Goal: Check status: Check status

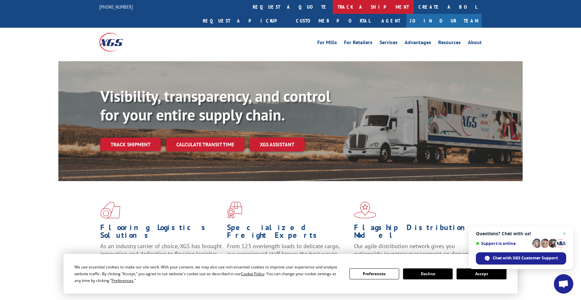
click at [333, 9] on link "track a shipment" at bounding box center [373, 7] width 81 height 14
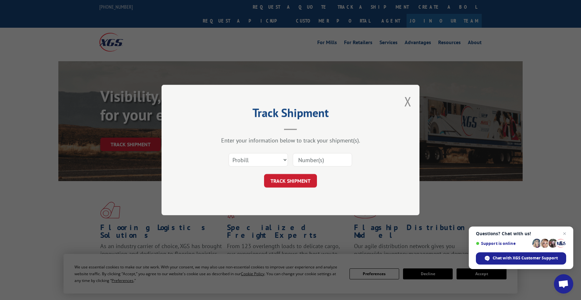
click at [302, 157] on input at bounding box center [322, 160] width 59 height 14
click at [283, 159] on select "Select category... Probill BOL PO" at bounding box center [258, 160] width 59 height 14
select select "bol"
click at [229, 153] on select "Select category... Probill BOL PO" at bounding box center [258, 160] width 59 height 14
click at [313, 161] on input at bounding box center [322, 160] width 59 height 14
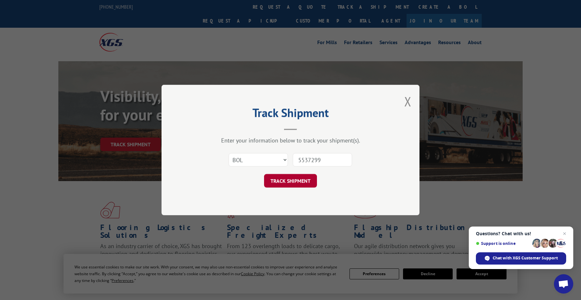
type input "5537299"
click at [306, 178] on button "TRACK SHIPMENT" at bounding box center [290, 181] width 53 height 14
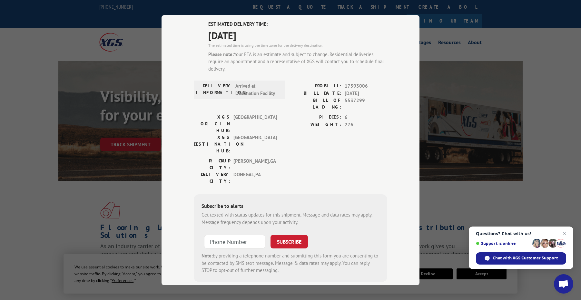
scroll to position [50, 0]
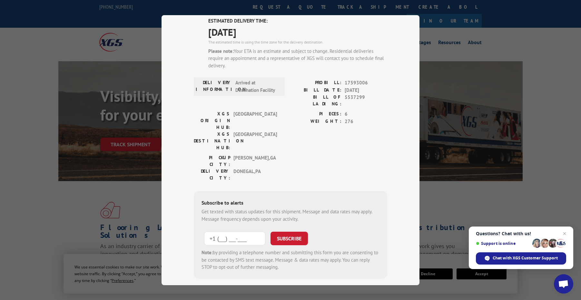
click at [238, 232] on input "+1 (___) ___-____" at bounding box center [234, 239] width 61 height 14
type input "[PHONE_NUMBER]"
click at [287, 232] on button "SUBSCRIBE" at bounding box center [289, 239] width 37 height 14
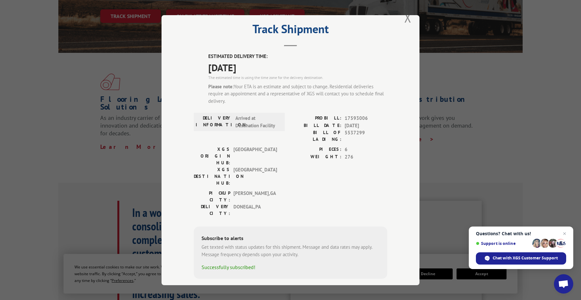
scroll to position [129, 0]
click at [407, 19] on button "Close modal" at bounding box center [407, 17] width 7 height 17
